Goal: Task Accomplishment & Management: Use online tool/utility

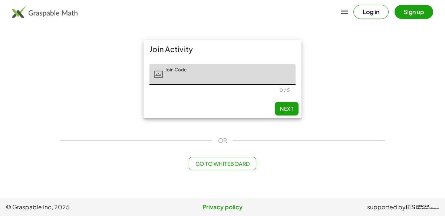
click at [432, 78] on main "Join Activity Join Code Join Code 0 / 5 Next OR Go to Whiteboard" at bounding box center [222, 99] width 445 height 198
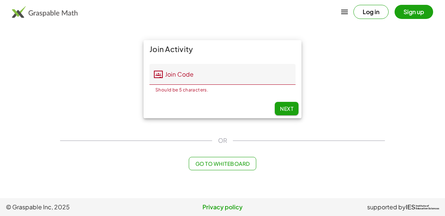
click at [233, 75] on input "Join Code" at bounding box center [229, 74] width 133 height 21
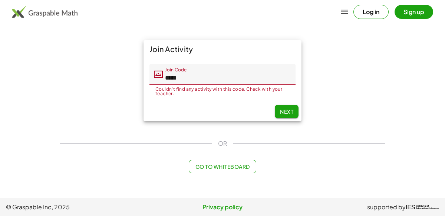
click at [318, 135] on div "Join Activity Join Code Join Code ***** Couldn't find any activity with this co…" at bounding box center [223, 107] width 334 height 142
click at [262, 76] on input "*****" at bounding box center [229, 74] width 133 height 21
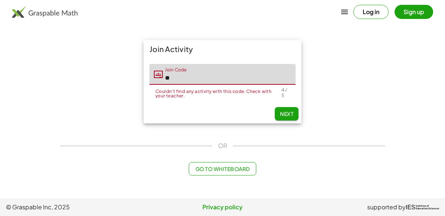
type input "*"
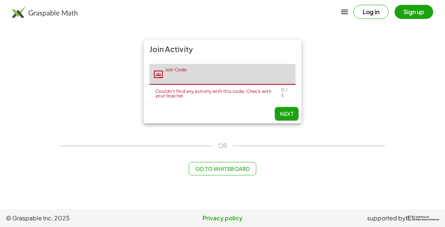
click at [65, 162] on div "Go to Whiteboard" at bounding box center [222, 168] width 325 height 13
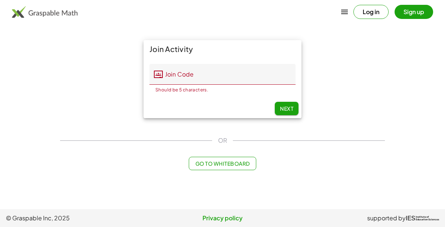
click at [245, 74] on input "Join Code" at bounding box center [229, 74] width 133 height 21
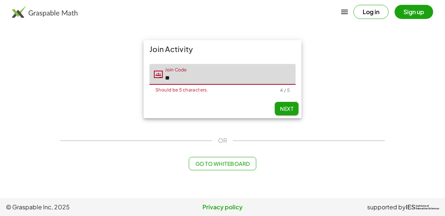
type input "*"
type input "*****"
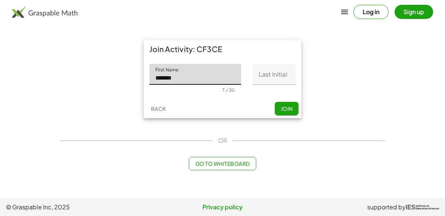
type input "*******"
click at [265, 77] on input "Last Initial" at bounding box center [274, 74] width 43 height 21
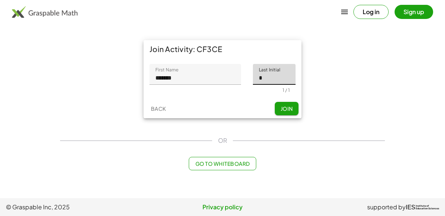
type input "*"
click at [284, 108] on span "Join" at bounding box center [287, 108] width 12 height 7
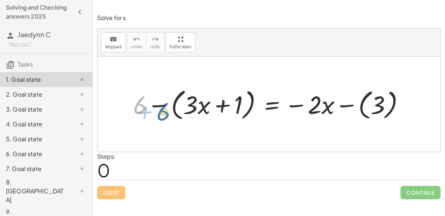
drag, startPoint x: 137, startPoint y: 104, endPoint x: 161, endPoint y: 109, distance: 24.0
click at [161, 109] on div at bounding box center [272, 103] width 285 height 37
drag, startPoint x: 320, startPoint y: 108, endPoint x: 192, endPoint y: 104, distance: 127.3
click at [192, 104] on div at bounding box center [272, 103] width 285 height 37
drag, startPoint x: 197, startPoint y: 107, endPoint x: 332, endPoint y: 107, distance: 135.1
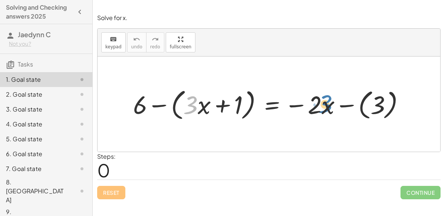
click at [332, 107] on div at bounding box center [272, 103] width 285 height 37
click at [221, 104] on div at bounding box center [272, 103] width 285 height 37
click at [345, 104] on div at bounding box center [272, 103] width 285 height 37
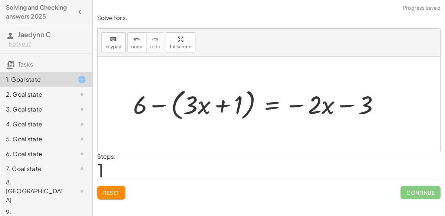
click at [302, 105] on div at bounding box center [260, 103] width 260 height 37
click at [228, 107] on div at bounding box center [260, 103] width 260 height 37
click at [153, 105] on div at bounding box center [260, 103] width 260 height 37
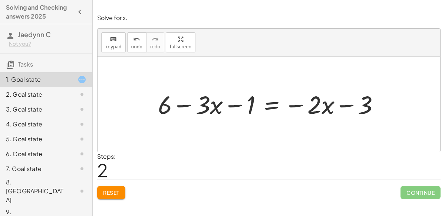
click at [237, 106] on div at bounding box center [271, 103] width 235 height 33
drag, startPoint x: 248, startPoint y: 106, endPoint x: 180, endPoint y: 104, distance: 67.9
click at [180, 104] on div at bounding box center [271, 103] width 235 height 33
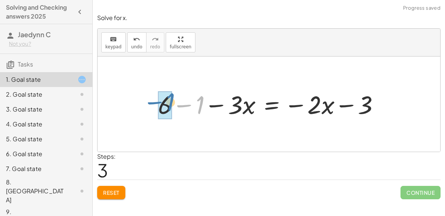
drag, startPoint x: 188, startPoint y: 104, endPoint x: 158, endPoint y: 101, distance: 30.2
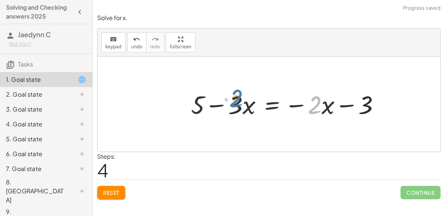
drag, startPoint x: 321, startPoint y: 105, endPoint x: 242, endPoint y: 99, distance: 78.8
click at [242, 99] on div at bounding box center [288, 103] width 202 height 33
drag, startPoint x: 241, startPoint y: 99, endPoint x: 334, endPoint y: 99, distance: 92.8
click at [334, 99] on div at bounding box center [288, 103] width 202 height 33
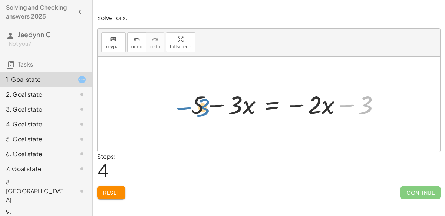
drag, startPoint x: 364, startPoint y: 102, endPoint x: 204, endPoint y: 105, distance: 160.0
click at [204, 105] on div at bounding box center [288, 103] width 202 height 33
drag, startPoint x: 243, startPoint y: 104, endPoint x: 299, endPoint y: 107, distance: 56.5
click at [299, 107] on div at bounding box center [288, 103] width 202 height 33
click at [352, 104] on div at bounding box center [288, 103] width 202 height 33
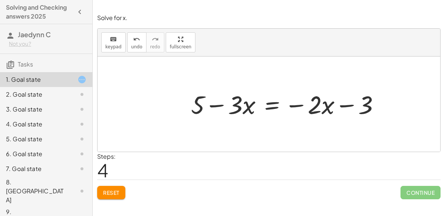
click at [223, 104] on div at bounding box center [288, 103] width 202 height 33
click at [274, 104] on div at bounding box center [288, 103] width 202 height 33
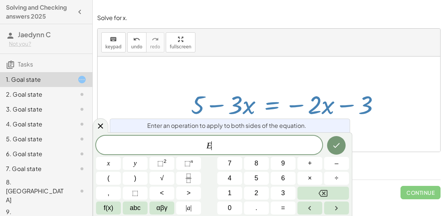
click at [382, 194] on div "Reset Continue" at bounding box center [269, 189] width 344 height 20
click at [101, 126] on icon at bounding box center [100, 125] width 9 height 9
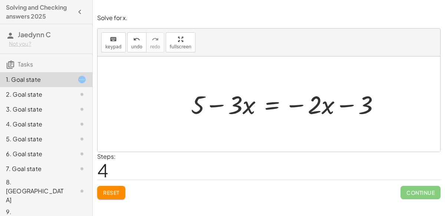
click at [297, 105] on div at bounding box center [288, 103] width 202 height 33
drag, startPoint x: 323, startPoint y: 109, endPoint x: 230, endPoint y: 108, distance: 92.4
click at [230, 108] on div at bounding box center [288, 103] width 202 height 33
drag, startPoint x: 330, startPoint y: 107, endPoint x: 380, endPoint y: 101, distance: 50.4
click at [380, 101] on div at bounding box center [288, 103] width 202 height 33
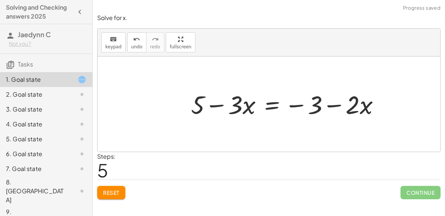
click at [299, 105] on div at bounding box center [288, 103] width 202 height 33
drag, startPoint x: 299, startPoint y: 105, endPoint x: 217, endPoint y: 104, distance: 82.0
click at [217, 104] on div at bounding box center [288, 103] width 202 height 33
drag, startPoint x: 368, startPoint y: 106, endPoint x: 187, endPoint y: 107, distance: 181.1
drag, startPoint x: 351, startPoint y: 101, endPoint x: 251, endPoint y: 109, distance: 100.5
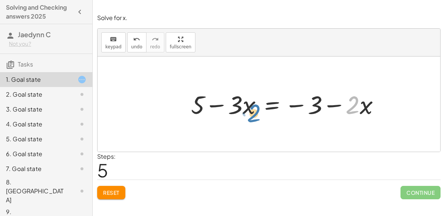
click at [251, 109] on div at bounding box center [288, 103] width 202 height 33
click at [216, 108] on div at bounding box center [288, 103] width 202 height 33
click at [335, 106] on div at bounding box center [288, 103] width 202 height 33
click at [293, 104] on div at bounding box center [288, 103] width 202 height 33
click at [293, 106] on div at bounding box center [288, 103] width 202 height 33
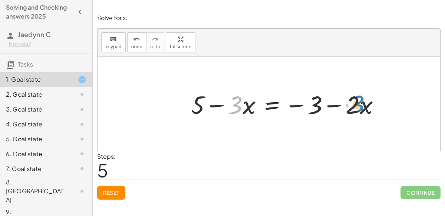
drag, startPoint x: 238, startPoint y: 105, endPoint x: 361, endPoint y: 105, distance: 122.8
click at [361, 105] on div at bounding box center [288, 103] width 202 height 33
drag, startPoint x: 235, startPoint y: 102, endPoint x: 318, endPoint y: 104, distance: 83.2
click at [318, 104] on div at bounding box center [288, 103] width 202 height 33
drag, startPoint x: 233, startPoint y: 107, endPoint x: 194, endPoint y: 106, distance: 38.6
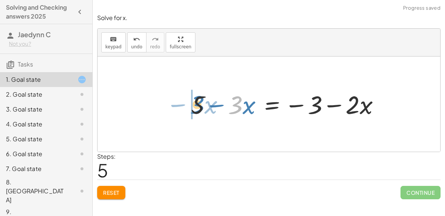
click at [194, 106] on div at bounding box center [288, 103] width 202 height 33
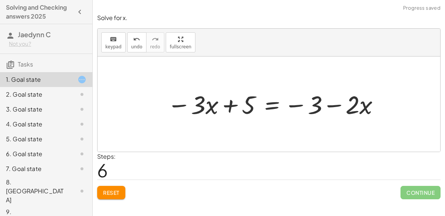
click at [232, 106] on div at bounding box center [275, 103] width 222 height 33
drag, startPoint x: 317, startPoint y: 103, endPoint x: 202, endPoint y: 107, distance: 115.5
click at [202, 107] on div at bounding box center [275, 103] width 222 height 33
click at [230, 104] on div at bounding box center [275, 103] width 222 height 33
click at [350, 104] on div at bounding box center [275, 103] width 222 height 33
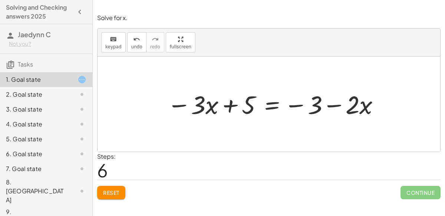
click at [337, 105] on div at bounding box center [275, 103] width 222 height 33
click at [295, 102] on div at bounding box center [275, 103] width 222 height 33
drag, startPoint x: 204, startPoint y: 104, endPoint x: 230, endPoint y: 101, distance: 26.6
click at [230, 101] on div at bounding box center [275, 103] width 222 height 33
click at [234, 104] on div at bounding box center [275, 103] width 222 height 33
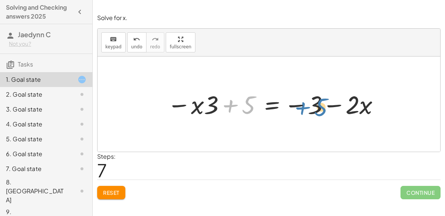
drag, startPoint x: 255, startPoint y: 105, endPoint x: 327, endPoint y: 107, distance: 72.4
click at [327, 107] on div at bounding box center [275, 103] width 222 height 33
click at [301, 105] on div at bounding box center [275, 103] width 222 height 33
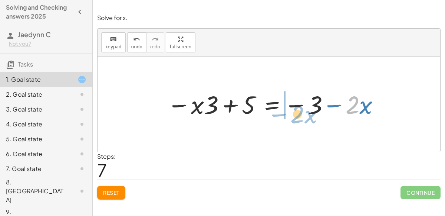
drag, startPoint x: 356, startPoint y: 104, endPoint x: 301, endPoint y: 112, distance: 55.2
click at [301, 112] on div at bounding box center [275, 103] width 222 height 33
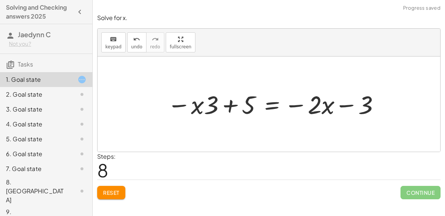
click at [299, 104] on div at bounding box center [275, 103] width 222 height 33
drag, startPoint x: 210, startPoint y: 104, endPoint x: 317, endPoint y: 104, distance: 106.9
click at [317, 104] on div at bounding box center [275, 103] width 222 height 33
drag, startPoint x: 309, startPoint y: 104, endPoint x: 195, endPoint y: 105, distance: 113.9
click at [195, 105] on div at bounding box center [275, 103] width 222 height 33
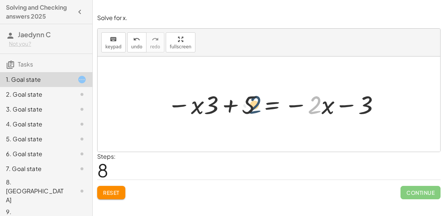
drag, startPoint x: 316, startPoint y: 105, endPoint x: 243, endPoint y: 103, distance: 73.5
click at [243, 103] on div at bounding box center [275, 103] width 222 height 33
drag, startPoint x: 203, startPoint y: 104, endPoint x: 231, endPoint y: 107, distance: 28.7
click at [231, 107] on div at bounding box center [275, 103] width 222 height 33
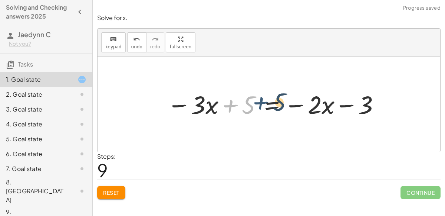
drag, startPoint x: 221, startPoint y: 107, endPoint x: 252, endPoint y: 104, distance: 30.9
click at [252, 104] on div at bounding box center [275, 103] width 222 height 33
drag, startPoint x: 227, startPoint y: 108, endPoint x: 348, endPoint y: 108, distance: 121.0
click at [348, 108] on div at bounding box center [275, 103] width 222 height 33
click at [201, 98] on div at bounding box center [275, 103] width 222 height 33
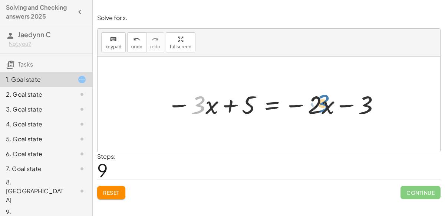
drag, startPoint x: 201, startPoint y: 98, endPoint x: 326, endPoint y: 97, distance: 125.4
click at [326, 97] on div at bounding box center [275, 103] width 222 height 33
drag, startPoint x: 192, startPoint y: 101, endPoint x: 250, endPoint y: 105, distance: 58.1
click at [250, 105] on div at bounding box center [275, 103] width 222 height 33
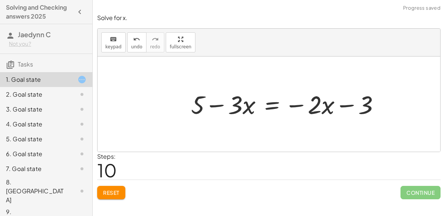
click at [204, 104] on div at bounding box center [288, 103] width 202 height 33
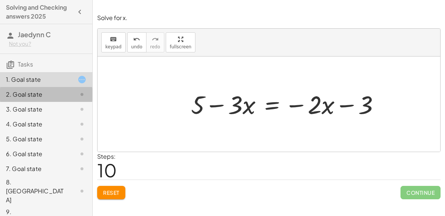
click at [16, 117] on div "2. Goal state" at bounding box center [46, 124] width 92 height 15
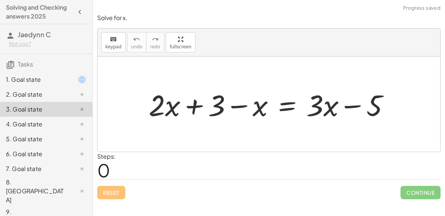
click at [21, 82] on div "1. Goal state" at bounding box center [36, 79] width 60 height 9
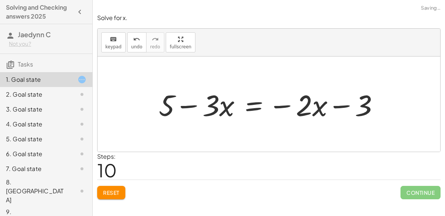
click at [209, 100] on div at bounding box center [272, 104] width 234 height 38
drag, startPoint x: 172, startPoint y: 102, endPoint x: 256, endPoint y: 111, distance: 84.4
click at [256, 111] on div at bounding box center [272, 104] width 234 height 38
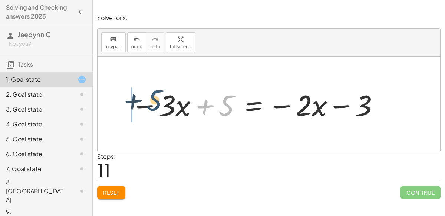
drag, startPoint x: 222, startPoint y: 111, endPoint x: 150, endPoint y: 105, distance: 72.9
click at [150, 105] on div at bounding box center [255, 104] width 256 height 38
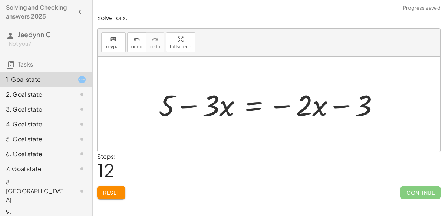
click at [310, 101] on div at bounding box center [272, 104] width 234 height 38
click at [252, 106] on div at bounding box center [272, 104] width 234 height 38
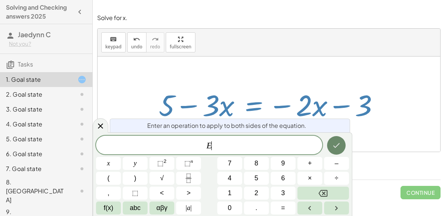
click at [336, 141] on icon "Done" at bounding box center [336, 145] width 9 height 9
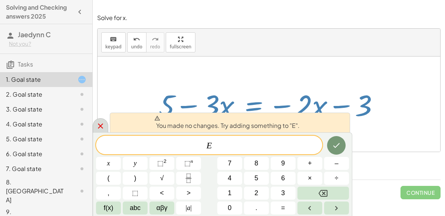
click at [103, 124] on icon at bounding box center [100, 125] width 9 height 9
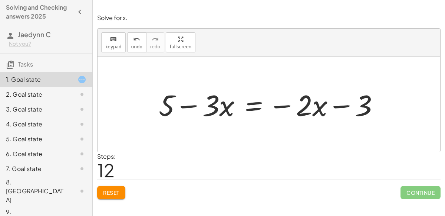
scroll to position [7, 0]
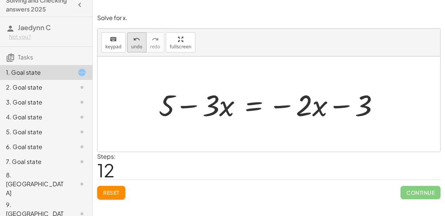
click at [127, 43] on button "undo undo" at bounding box center [136, 42] width 19 height 20
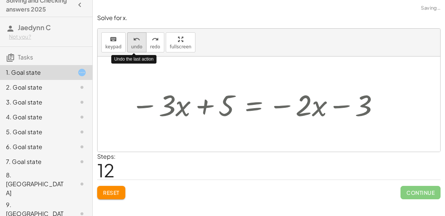
click at [127, 43] on button "undo undo" at bounding box center [136, 42] width 19 height 20
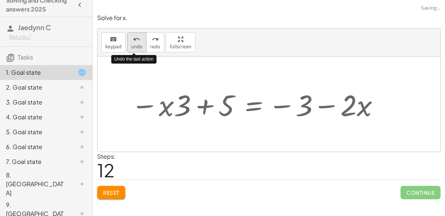
click at [127, 43] on button "undo undo" at bounding box center [136, 42] width 19 height 20
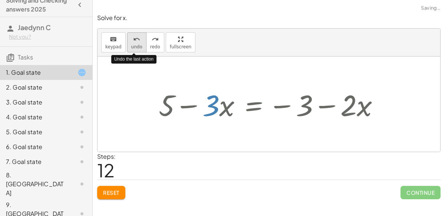
click at [127, 43] on button "undo undo" at bounding box center [136, 42] width 19 height 20
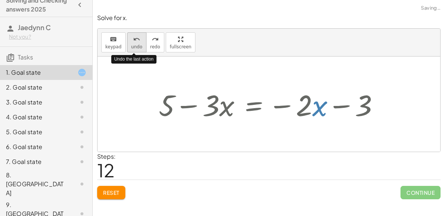
click at [127, 43] on button "undo undo" at bounding box center [136, 42] width 19 height 20
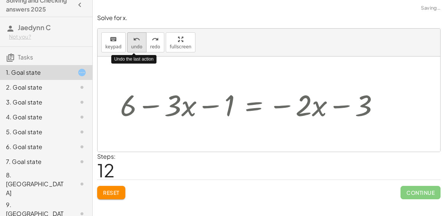
click at [127, 43] on button "undo undo" at bounding box center [136, 42] width 19 height 20
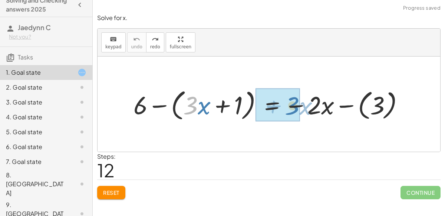
drag, startPoint x: 192, startPoint y: 104, endPoint x: 294, endPoint y: 104, distance: 102.4
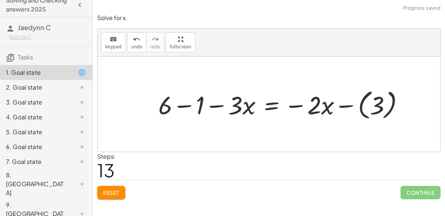
click at [184, 104] on div at bounding box center [284, 104] width 259 height 36
drag, startPoint x: 233, startPoint y: 108, endPoint x: 293, endPoint y: 107, distance: 60.1
click at [293, 107] on div at bounding box center [301, 104] width 226 height 36
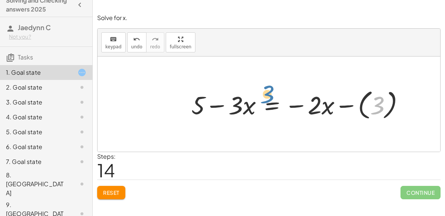
drag, startPoint x: 377, startPoint y: 111, endPoint x: 267, endPoint y: 100, distance: 110.8
click at [267, 100] on div at bounding box center [301, 104] width 226 height 36
click at [272, 105] on div at bounding box center [301, 104] width 226 height 36
drag, startPoint x: 196, startPoint y: 105, endPoint x: 383, endPoint y: 107, distance: 186.7
click at [383, 107] on div at bounding box center [301, 104] width 226 height 36
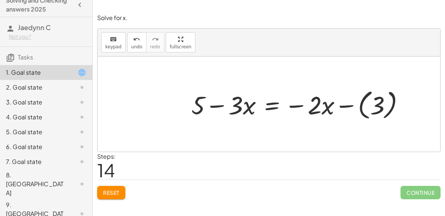
click at [299, 103] on div at bounding box center [301, 104] width 226 height 36
click at [299, 104] on div at bounding box center [301, 104] width 226 height 36
click at [348, 103] on div at bounding box center [301, 104] width 226 height 36
click at [345, 105] on div at bounding box center [289, 104] width 202 height 33
click at [344, 105] on div at bounding box center [289, 104] width 202 height 33
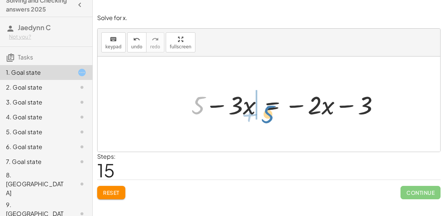
drag, startPoint x: 197, startPoint y: 102, endPoint x: 269, endPoint y: 110, distance: 72.1
click at [269, 110] on div at bounding box center [289, 104] width 202 height 33
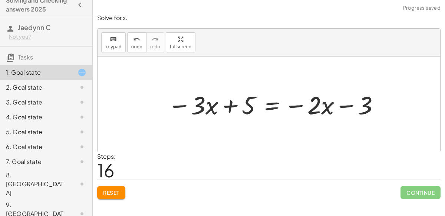
click at [229, 106] on div at bounding box center [274, 104] width 221 height 33
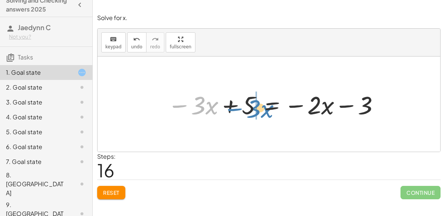
drag, startPoint x: 186, startPoint y: 107, endPoint x: 241, endPoint y: 108, distance: 55.7
click at [241, 108] on div at bounding box center [274, 104] width 221 height 33
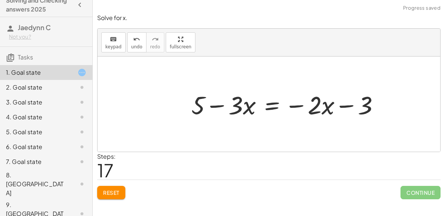
click at [273, 104] on div at bounding box center [289, 104] width 202 height 33
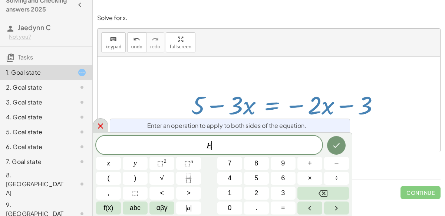
click at [103, 124] on icon at bounding box center [100, 125] width 9 height 9
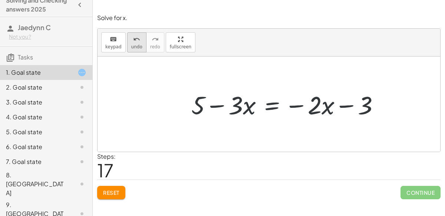
click at [128, 49] on button "undo undo" at bounding box center [136, 42] width 19 height 20
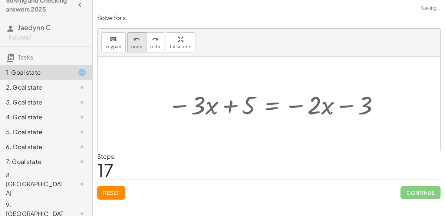
click at [128, 49] on button "undo undo" at bounding box center [136, 42] width 19 height 20
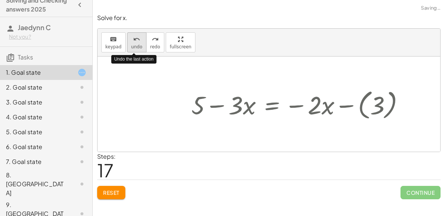
click at [128, 49] on button "undo undo" at bounding box center [136, 42] width 19 height 20
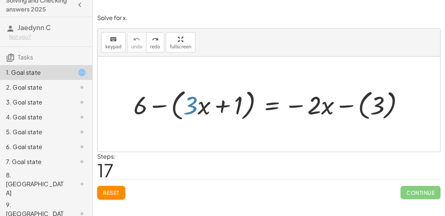
click at [341, 103] on div at bounding box center [272, 104] width 284 height 37
click at [341, 103] on div at bounding box center [259, 104] width 259 height 37
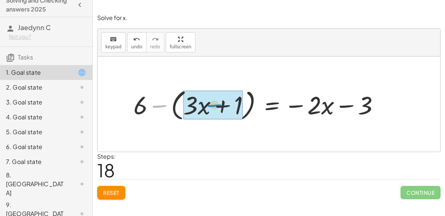
drag, startPoint x: 159, startPoint y: 106, endPoint x: 214, endPoint y: 104, distance: 54.9
drag, startPoint x: 157, startPoint y: 105, endPoint x: 214, endPoint y: 107, distance: 57.2
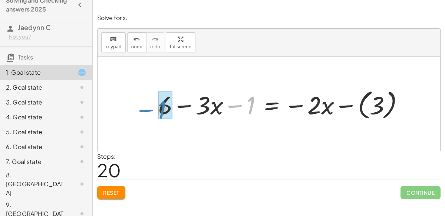
drag, startPoint x: 252, startPoint y: 96, endPoint x: 165, endPoint y: 101, distance: 87.3
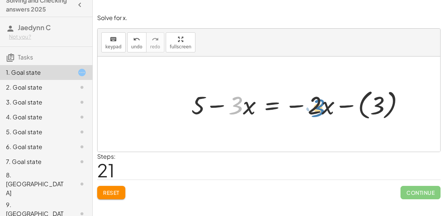
drag, startPoint x: 236, startPoint y: 109, endPoint x: 318, endPoint y: 111, distance: 82.4
click at [318, 111] on div at bounding box center [301, 104] width 226 height 36
drag, startPoint x: 298, startPoint y: 105, endPoint x: 354, endPoint y: 117, distance: 56.8
click at [354, 117] on div at bounding box center [301, 104] width 226 height 36
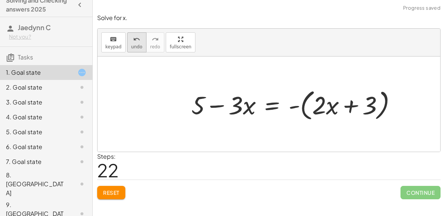
click at [137, 42] on div "undo" at bounding box center [136, 39] width 11 height 9
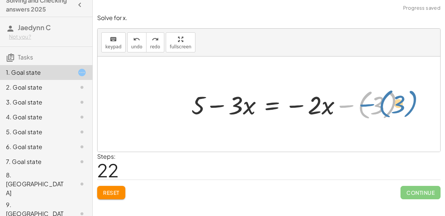
drag, startPoint x: 345, startPoint y: 104, endPoint x: 358, endPoint y: 102, distance: 13.5
click at [358, 102] on div at bounding box center [301, 104] width 226 height 36
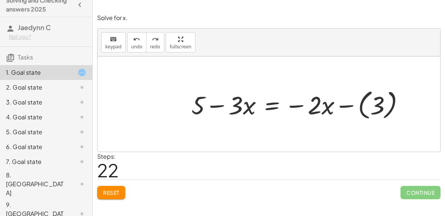
click at [267, 105] on div at bounding box center [301, 104] width 226 height 36
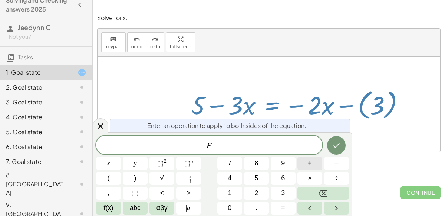
click at [312, 161] on button "+" at bounding box center [310, 163] width 25 height 13
click at [277, 196] on button "3" at bounding box center [283, 192] width 25 height 13
click at [102, 161] on button "x" at bounding box center [108, 163] width 25 height 13
click at [339, 145] on icon "Done" at bounding box center [336, 145] width 9 height 9
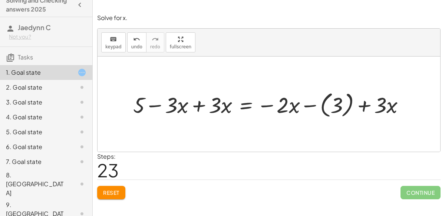
click at [200, 104] on div at bounding box center [272, 103] width 285 height 31
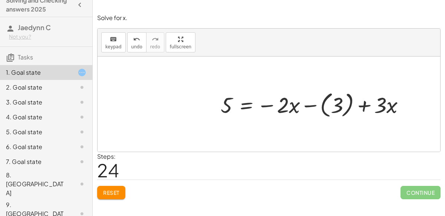
click at [295, 107] on div at bounding box center [315, 103] width 197 height 31
drag, startPoint x: 278, startPoint y: 105, endPoint x: 376, endPoint y: 104, distance: 97.6
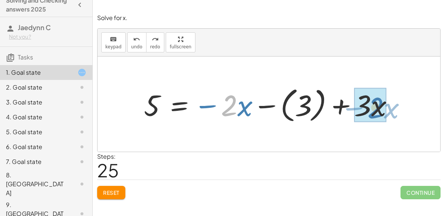
drag, startPoint x: 225, startPoint y: 104, endPoint x: 371, endPoint y: 106, distance: 146.2
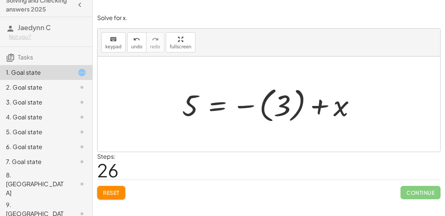
click at [270, 92] on div at bounding box center [271, 103] width 187 height 41
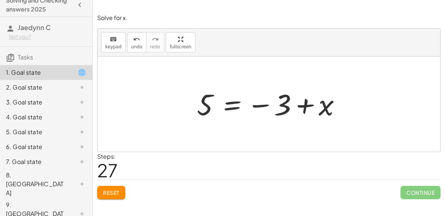
click at [265, 104] on div at bounding box center [272, 104] width 158 height 37
click at [282, 109] on div at bounding box center [272, 104] width 158 height 37
click at [284, 105] on div at bounding box center [272, 104] width 158 height 37
click at [237, 105] on div at bounding box center [272, 104] width 158 height 37
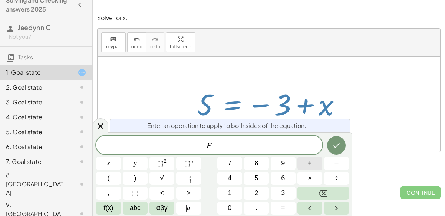
click at [305, 165] on button "+" at bounding box center [310, 163] width 25 height 13
click at [289, 190] on button "3" at bounding box center [283, 192] width 25 height 13
click at [334, 142] on icon "Done" at bounding box center [336, 145] width 9 height 9
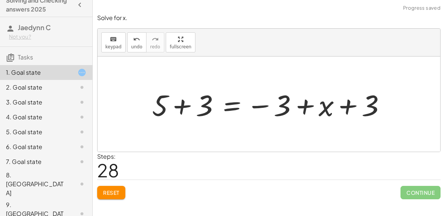
click at [207, 105] on div at bounding box center [271, 104] width 247 height 38
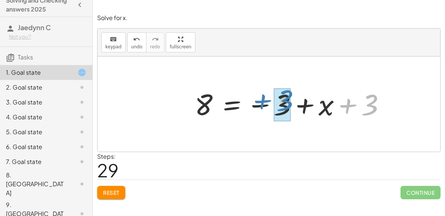
drag, startPoint x: 370, startPoint y: 106, endPoint x: 284, endPoint y: 102, distance: 86.9
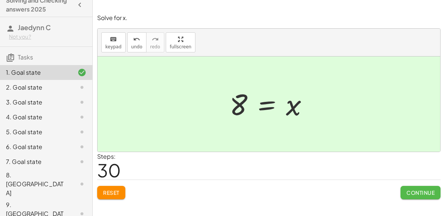
click at [432, 186] on button "Continue" at bounding box center [421, 192] width 40 height 13
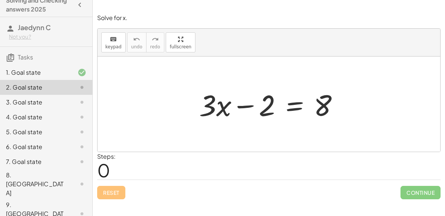
click at [291, 99] on div at bounding box center [272, 104] width 153 height 38
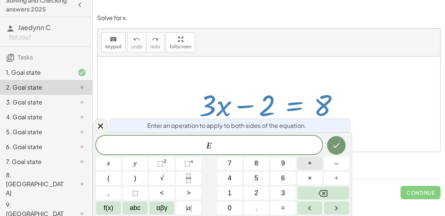
click at [306, 163] on button "+" at bounding box center [310, 163] width 25 height 13
click at [252, 197] on button "2" at bounding box center [256, 192] width 25 height 13
click at [342, 145] on button "Done" at bounding box center [336, 145] width 19 height 19
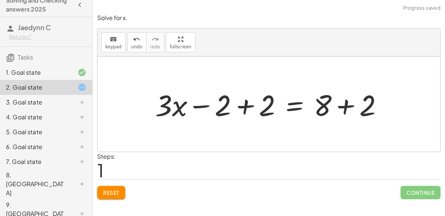
click at [245, 103] on div at bounding box center [271, 104] width 241 height 38
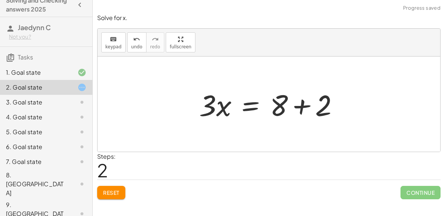
click at [303, 106] on div at bounding box center [272, 104] width 153 height 38
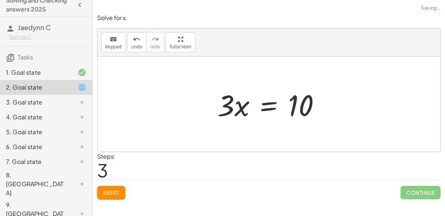
click at [226, 105] on div at bounding box center [272, 104] width 116 height 38
click at [256, 105] on div at bounding box center [272, 104] width 116 height 38
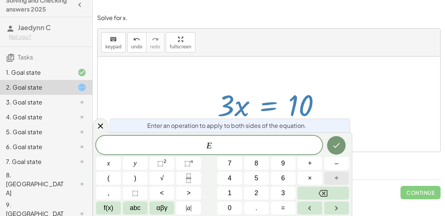
click at [343, 172] on button "÷" at bounding box center [336, 177] width 25 height 13
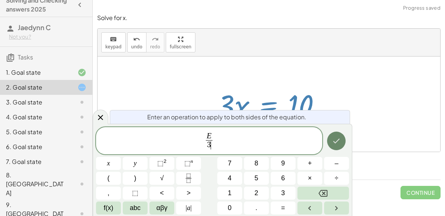
click at [341, 138] on icon "Done" at bounding box center [336, 140] width 9 height 9
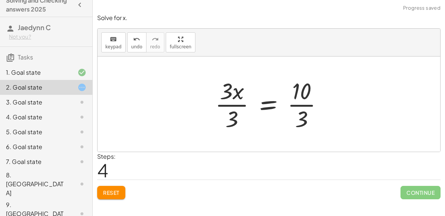
click at [268, 103] on div at bounding box center [272, 103] width 121 height 57
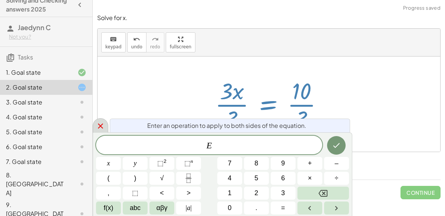
click at [100, 121] on div at bounding box center [101, 125] width 16 height 14
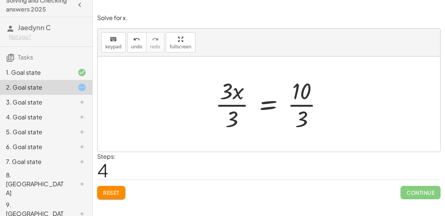
click at [236, 120] on div at bounding box center [272, 103] width 121 height 57
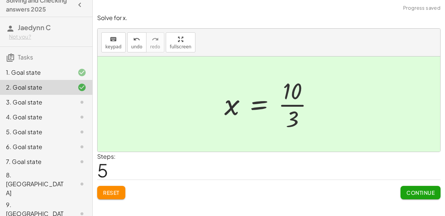
click at [295, 114] on div at bounding box center [272, 103] width 103 height 57
click at [430, 192] on span "Continue" at bounding box center [421, 192] width 28 height 7
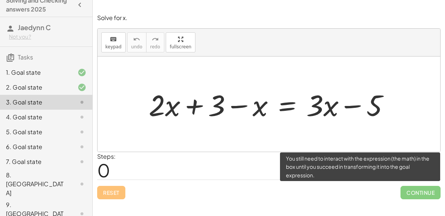
click at [109, 191] on div "Reset Continue" at bounding box center [269, 189] width 344 height 20
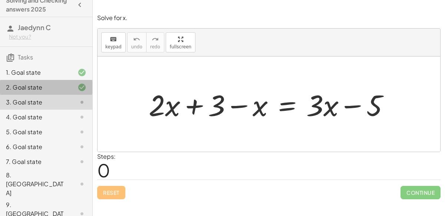
click at [27, 89] on div "2. Goal state" at bounding box center [36, 87] width 60 height 9
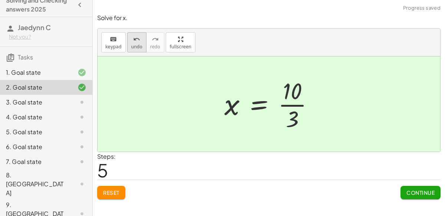
click at [127, 45] on button "undo undo" at bounding box center [136, 42] width 19 height 20
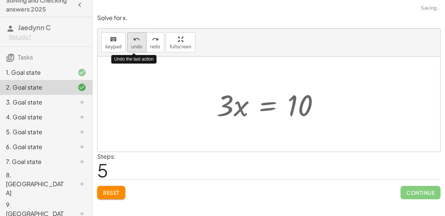
click at [127, 45] on button "undo undo" at bounding box center [136, 42] width 19 height 20
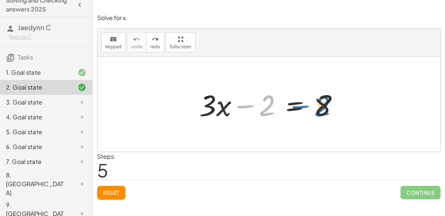
drag, startPoint x: 267, startPoint y: 113, endPoint x: 325, endPoint y: 114, distance: 57.9
click at [325, 114] on div at bounding box center [272, 104] width 153 height 38
click at [293, 109] on div at bounding box center [272, 104] width 153 height 38
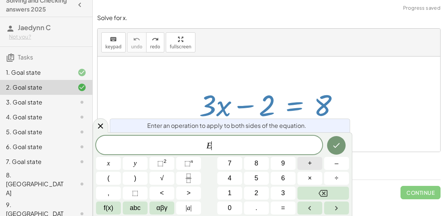
click at [314, 157] on button "+" at bounding box center [310, 163] width 25 height 13
click at [252, 195] on button "2" at bounding box center [256, 192] width 25 height 13
click at [332, 148] on icon "Done" at bounding box center [336, 145] width 9 height 9
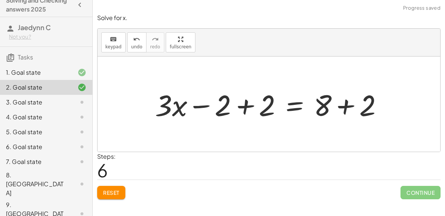
click at [230, 108] on div at bounding box center [271, 104] width 241 height 38
click at [240, 106] on div at bounding box center [271, 104] width 241 height 38
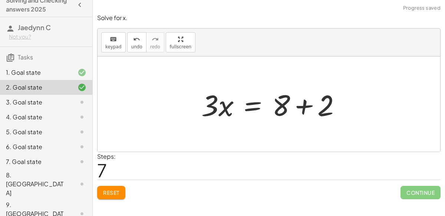
click at [341, 108] on div at bounding box center [274, 104] width 153 height 38
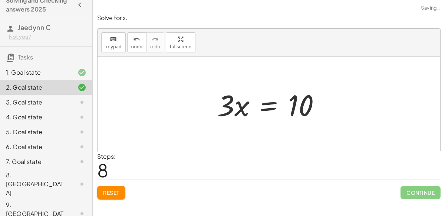
click at [222, 107] on div at bounding box center [272, 104] width 116 height 38
click at [227, 102] on div at bounding box center [272, 104] width 116 height 38
click at [270, 109] on div at bounding box center [272, 104] width 116 height 38
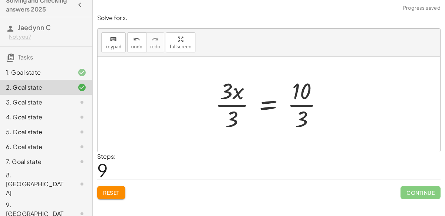
click at [229, 112] on div at bounding box center [272, 103] width 121 height 57
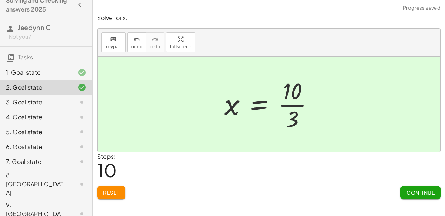
click at [421, 194] on button "Continue" at bounding box center [421, 192] width 40 height 13
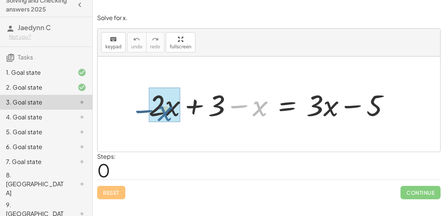
drag, startPoint x: 266, startPoint y: 103, endPoint x: 167, endPoint y: 108, distance: 99.2
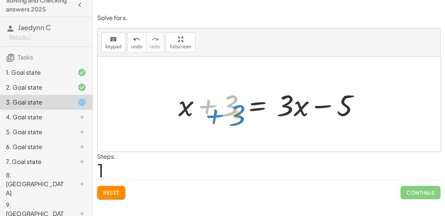
drag, startPoint x: 232, startPoint y: 107, endPoint x: 232, endPoint y: 112, distance: 5.6
click at [232, 112] on div at bounding box center [272, 104] width 195 height 38
click at [211, 106] on div at bounding box center [272, 104] width 195 height 38
click at [323, 106] on div at bounding box center [272, 104] width 195 height 38
click at [256, 104] on div at bounding box center [272, 104] width 195 height 38
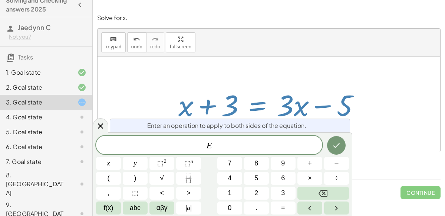
click at [399, 148] on div at bounding box center [269, 103] width 343 height 95
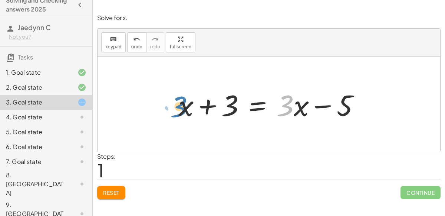
drag, startPoint x: 285, startPoint y: 113, endPoint x: 188, endPoint y: 116, distance: 97.6
click at [188, 116] on div at bounding box center [272, 104] width 195 height 38
drag, startPoint x: 186, startPoint y: 111, endPoint x: 302, endPoint y: 108, distance: 116.2
click at [302, 108] on div at bounding box center [272, 104] width 195 height 38
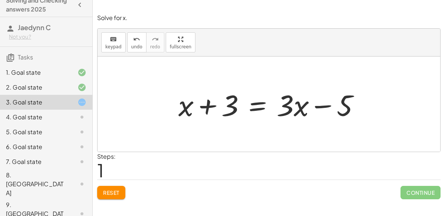
scroll to position [6, 0]
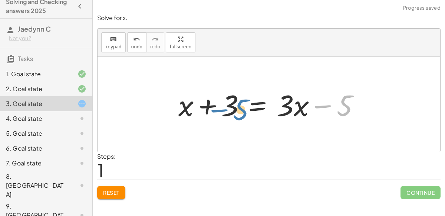
drag, startPoint x: 347, startPoint y: 105, endPoint x: 239, endPoint y: 104, distance: 108.0
click at [239, 104] on div at bounding box center [272, 104] width 195 height 38
click at [255, 105] on div at bounding box center [272, 104] width 195 height 38
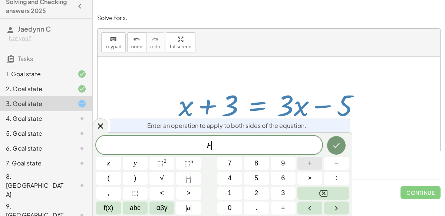
click at [305, 162] on button "+" at bounding box center [310, 163] width 25 height 13
click at [265, 172] on button "5" at bounding box center [256, 177] width 25 height 13
click at [338, 147] on icon "Done" at bounding box center [336, 145] width 9 height 9
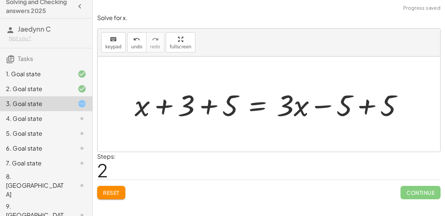
click at [348, 105] on div at bounding box center [272, 104] width 282 height 38
click at [360, 106] on div at bounding box center [272, 104] width 282 height 38
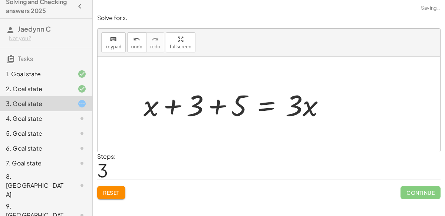
click at [204, 101] on div at bounding box center [237, 104] width 195 height 38
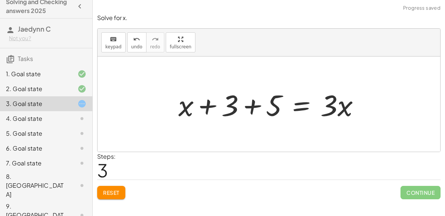
click at [249, 105] on div at bounding box center [272, 104] width 195 height 38
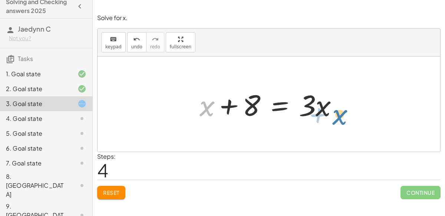
drag, startPoint x: 202, startPoint y: 108, endPoint x: 324, endPoint y: 111, distance: 122.5
click at [324, 111] on div at bounding box center [272, 104] width 152 height 38
drag, startPoint x: 255, startPoint y: 104, endPoint x: 247, endPoint y: 101, distance: 8.7
click at [247, 101] on div at bounding box center [272, 104] width 152 height 38
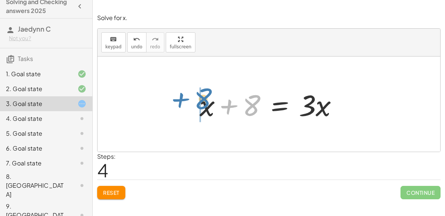
drag, startPoint x: 247, startPoint y: 101, endPoint x: 198, endPoint y: 94, distance: 49.4
click at [198, 94] on div at bounding box center [272, 104] width 152 height 38
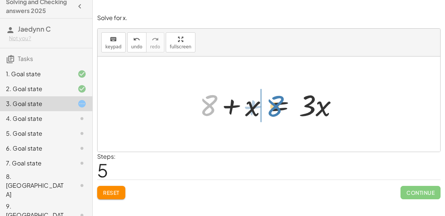
drag, startPoint x: 209, startPoint y: 106, endPoint x: 278, endPoint y: 107, distance: 68.7
click at [278, 107] on div at bounding box center [272, 104] width 152 height 38
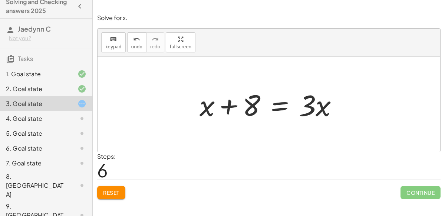
click at [278, 105] on div at bounding box center [272, 104] width 152 height 38
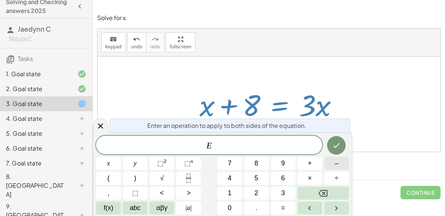
click at [348, 161] on button "–" at bounding box center [336, 163] width 25 height 13
click at [104, 166] on button "x" at bounding box center [108, 163] width 25 height 13
click at [339, 142] on icon "Done" at bounding box center [336, 145] width 9 height 9
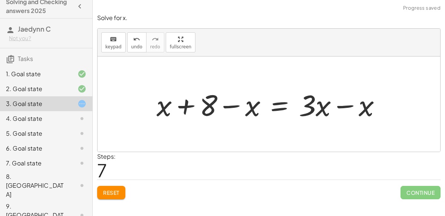
click at [251, 109] on div at bounding box center [272, 104] width 238 height 38
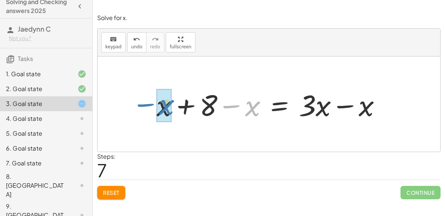
drag, startPoint x: 250, startPoint y: 109, endPoint x: 158, endPoint y: 106, distance: 91.7
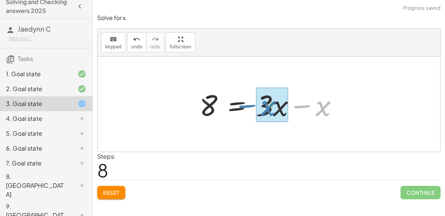
drag, startPoint x: 326, startPoint y: 105, endPoint x: 271, endPoint y: 105, distance: 54.6
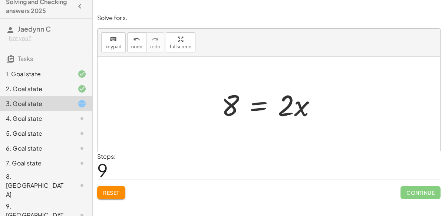
click at [258, 101] on div at bounding box center [272, 104] width 108 height 38
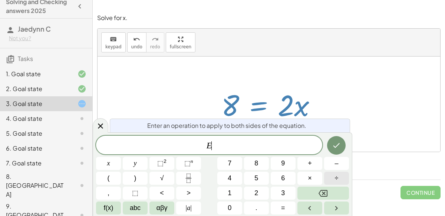
click at [332, 172] on button "÷" at bounding box center [336, 177] width 25 height 13
click at [263, 189] on button "2" at bounding box center [256, 192] width 25 height 13
click at [328, 143] on button "Done" at bounding box center [336, 145] width 19 height 19
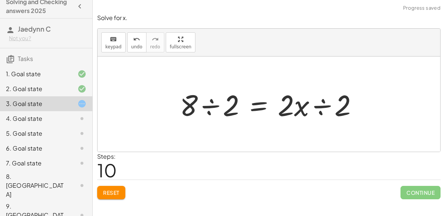
click at [286, 107] on div at bounding box center [271, 104] width 191 height 38
click at [322, 106] on div at bounding box center [271, 104] width 191 height 38
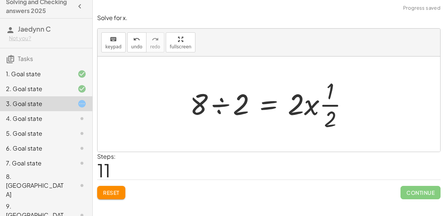
click at [221, 102] on div at bounding box center [272, 103] width 172 height 57
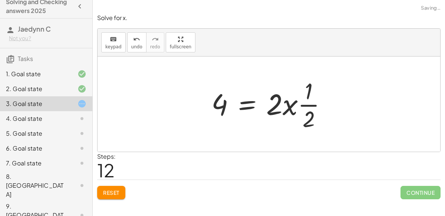
click at [303, 104] on div at bounding box center [272, 103] width 129 height 57
click at [292, 104] on div at bounding box center [272, 103] width 129 height 57
click at [306, 109] on div at bounding box center [272, 103] width 129 height 57
click at [127, 42] on button "undo undo" at bounding box center [136, 42] width 19 height 20
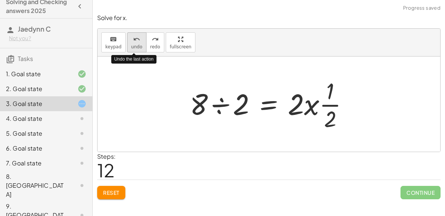
click at [127, 42] on button "undo undo" at bounding box center [136, 42] width 19 height 20
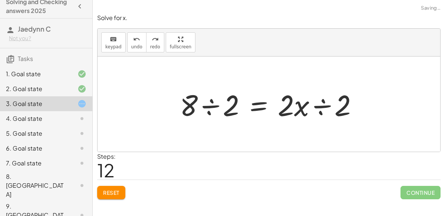
click at [209, 99] on div at bounding box center [271, 104] width 191 height 38
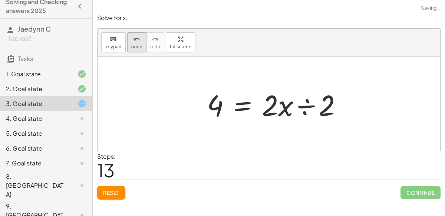
click at [133, 36] on icon "undo" at bounding box center [136, 39] width 7 height 9
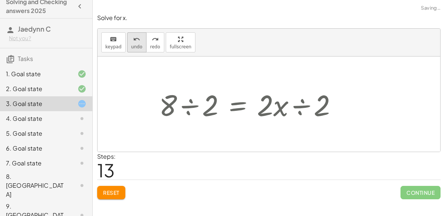
click at [133, 36] on icon "undo" at bounding box center [136, 39] width 7 height 9
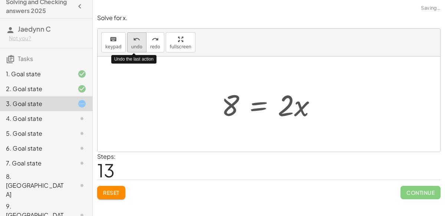
click at [133, 36] on icon "undo" at bounding box center [136, 39] width 7 height 9
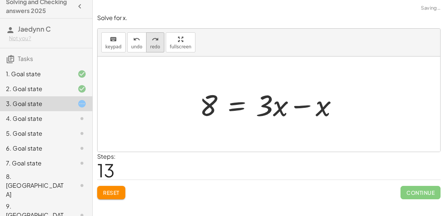
click at [152, 40] on icon "redo" at bounding box center [155, 39] width 7 height 9
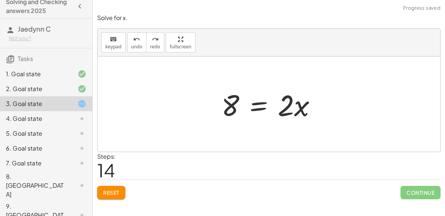
click at [260, 102] on div at bounding box center [272, 104] width 108 height 38
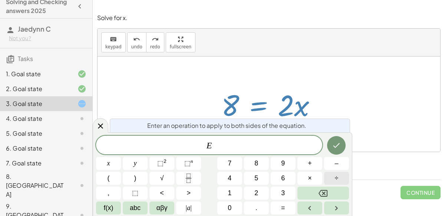
click at [331, 176] on button "÷" at bounding box center [336, 177] width 25 height 13
click at [260, 189] on button "2" at bounding box center [256, 192] width 25 height 13
click at [342, 144] on button "Done" at bounding box center [336, 145] width 19 height 19
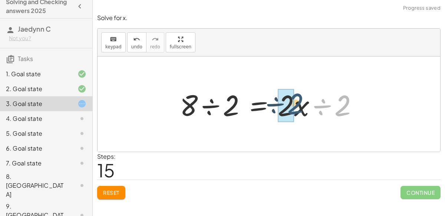
drag, startPoint x: 336, startPoint y: 104, endPoint x: 287, endPoint y: 102, distance: 49.4
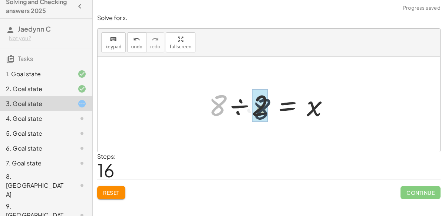
drag, startPoint x: 216, startPoint y: 105, endPoint x: 249, endPoint y: 108, distance: 32.7
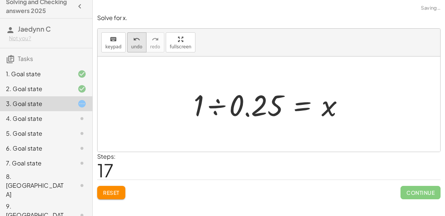
click at [133, 39] on icon "undo" at bounding box center [136, 39] width 7 height 9
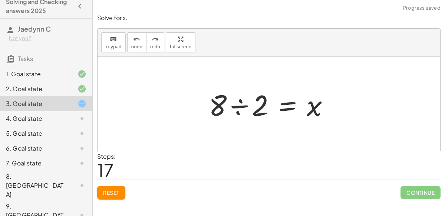
click at [236, 101] on div at bounding box center [272, 104] width 134 height 38
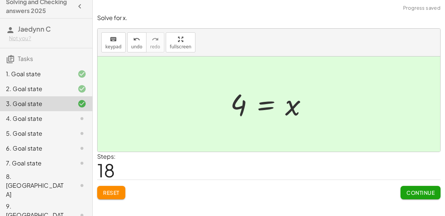
click at [411, 193] on span "Continue" at bounding box center [421, 192] width 28 height 7
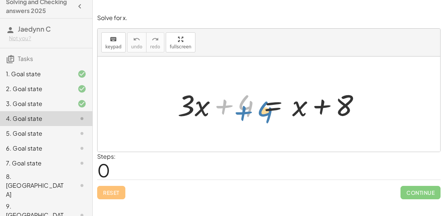
drag, startPoint x: 221, startPoint y: 104, endPoint x: 240, endPoint y: 110, distance: 20.1
click at [240, 110] on div at bounding box center [272, 104] width 196 height 38
click at [323, 105] on div at bounding box center [272, 104] width 196 height 38
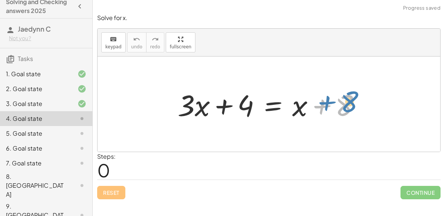
drag, startPoint x: 348, startPoint y: 108, endPoint x: 377, endPoint y: 102, distance: 29.8
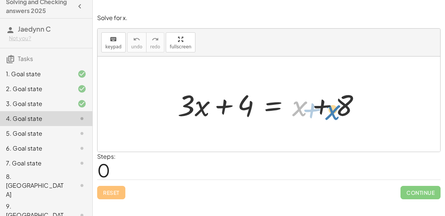
drag, startPoint x: 306, startPoint y: 104, endPoint x: 337, endPoint y: 107, distance: 31.3
click at [337, 107] on div at bounding box center [272, 104] width 196 height 38
click at [263, 103] on div at bounding box center [272, 104] width 196 height 38
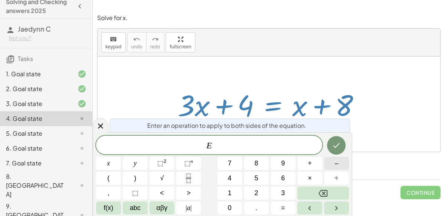
click at [330, 165] on button "–" at bounding box center [336, 163] width 25 height 13
click at [235, 174] on button "4" at bounding box center [229, 177] width 25 height 13
click at [331, 147] on button "Done" at bounding box center [336, 145] width 19 height 19
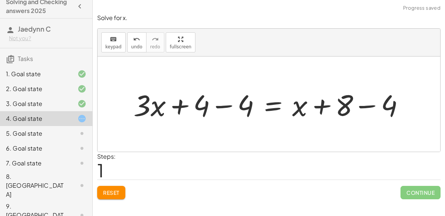
click at [219, 107] on div at bounding box center [272, 104] width 284 height 38
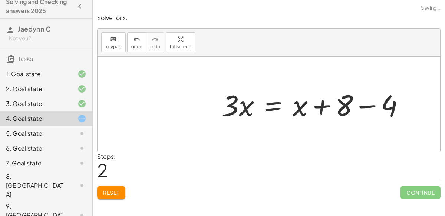
click at [366, 106] on div at bounding box center [316, 104] width 196 height 38
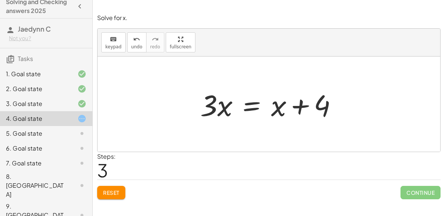
click at [252, 102] on div at bounding box center [272, 104] width 151 height 38
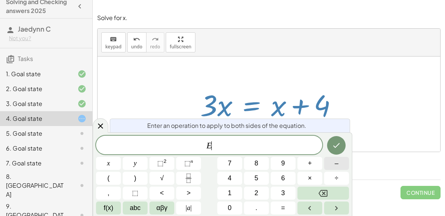
click at [338, 167] on span "–" at bounding box center [337, 163] width 4 height 10
click at [110, 158] on button "x" at bounding box center [108, 163] width 25 height 13
click at [335, 150] on button "Done" at bounding box center [336, 145] width 19 height 19
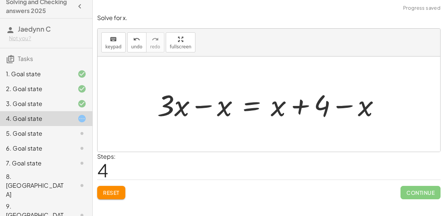
click at [205, 105] on div at bounding box center [272, 104] width 236 height 38
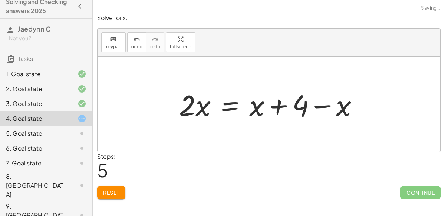
click at [322, 105] on div at bounding box center [272, 104] width 193 height 38
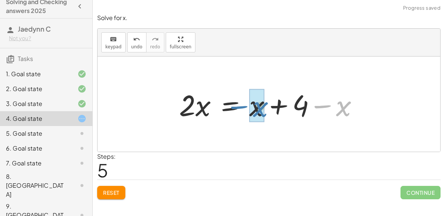
drag, startPoint x: 344, startPoint y: 109, endPoint x: 258, endPoint y: 109, distance: 86.1
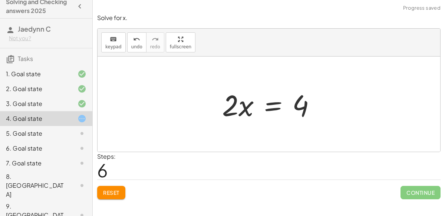
click at [276, 106] on div at bounding box center [272, 104] width 107 height 38
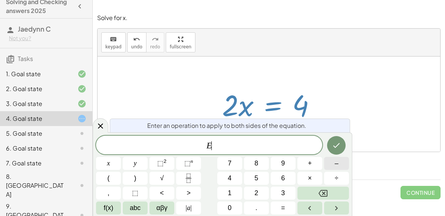
click at [328, 167] on button "–" at bounding box center [336, 163] width 25 height 13
click at [335, 194] on button "Backspace" at bounding box center [324, 192] width 52 height 13
click at [341, 158] on button "–" at bounding box center [336, 163] width 25 height 13
click at [324, 189] on icon "Backspace" at bounding box center [323, 193] width 9 height 9
click at [331, 178] on button "÷" at bounding box center [336, 177] width 25 height 13
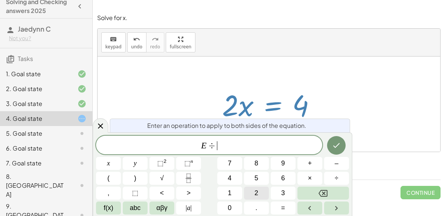
click at [258, 191] on span "2" at bounding box center [257, 193] width 4 height 10
click at [345, 148] on button "Done" at bounding box center [336, 145] width 19 height 19
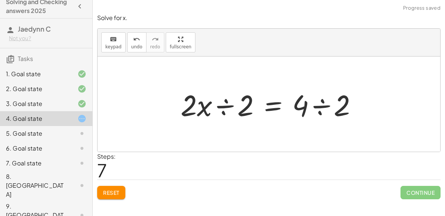
click at [232, 107] on div at bounding box center [272, 104] width 190 height 38
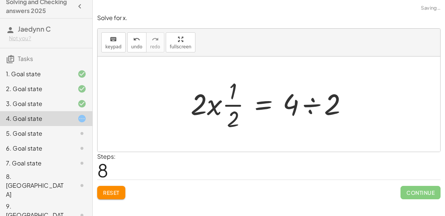
click at [309, 104] on div at bounding box center [272, 103] width 170 height 57
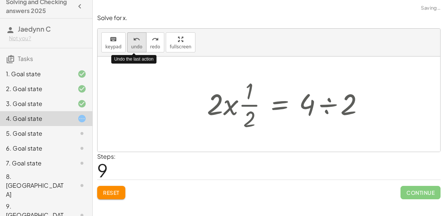
click at [140, 34] on button "undo undo" at bounding box center [136, 42] width 19 height 20
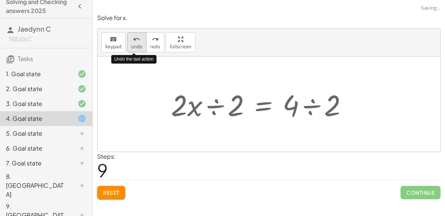
click at [141, 34] on button "undo undo" at bounding box center [136, 42] width 19 height 20
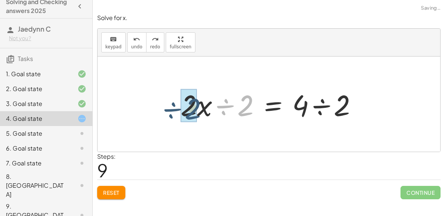
drag, startPoint x: 249, startPoint y: 109, endPoint x: 196, endPoint y: 112, distance: 53.1
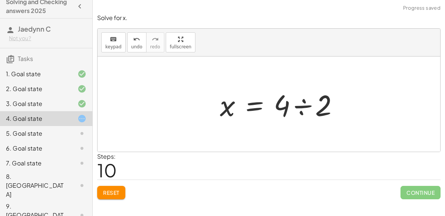
click at [312, 102] on div at bounding box center [282, 104] width 132 height 38
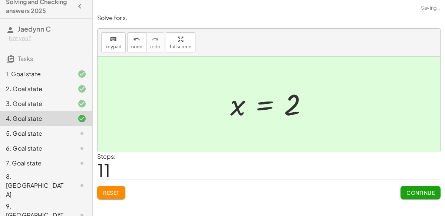
click at [434, 189] on span "Continue" at bounding box center [421, 192] width 28 height 7
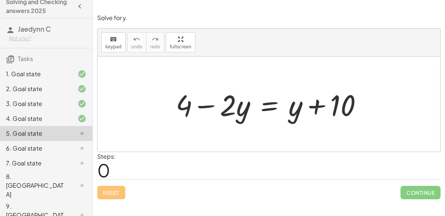
click at [270, 102] on div at bounding box center [272, 104] width 200 height 38
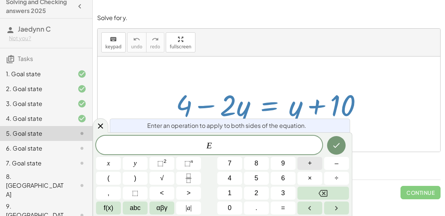
click at [310, 164] on span "+" at bounding box center [310, 163] width 4 height 10
click at [237, 183] on button "4" at bounding box center [229, 177] width 25 height 13
click at [336, 152] on button "Done" at bounding box center [336, 145] width 19 height 19
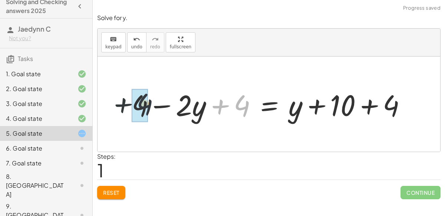
drag, startPoint x: 247, startPoint y: 104, endPoint x: 145, endPoint y: 103, distance: 101.3
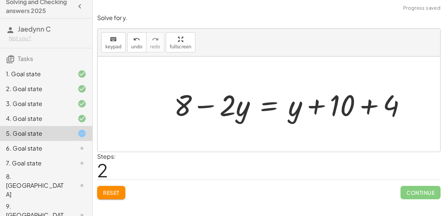
click at [367, 105] on div at bounding box center [293, 104] width 246 height 38
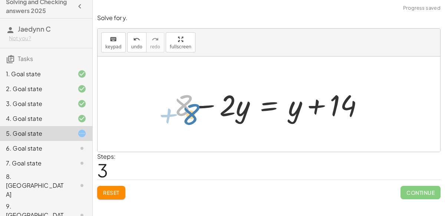
drag, startPoint x: 181, startPoint y: 104, endPoint x: 176, endPoint y: 111, distance: 8.2
click at [176, 111] on div at bounding box center [271, 104] width 203 height 38
